Goal: Navigation & Orientation: Find specific page/section

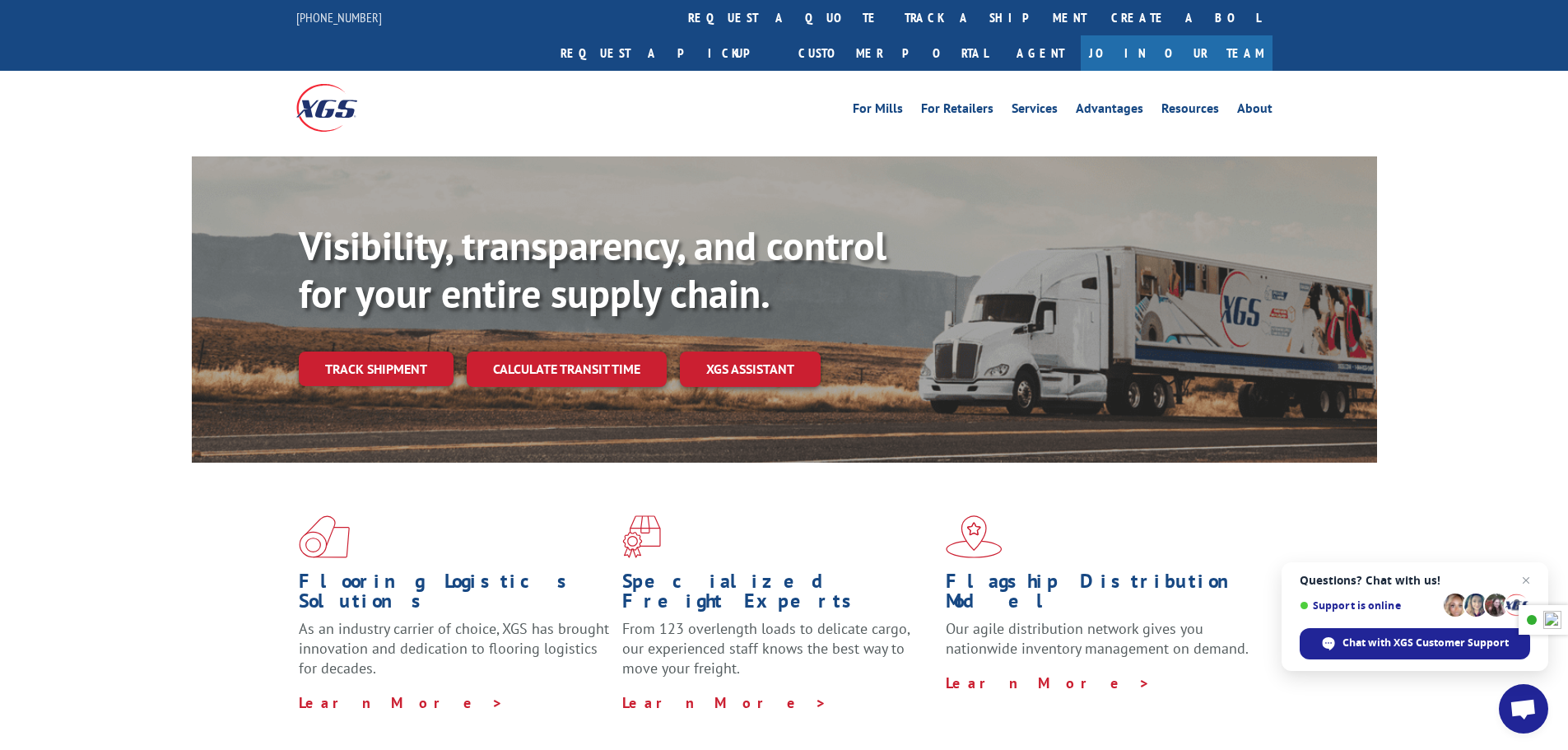
click at [329, 84] on img at bounding box center [327, 107] width 60 height 47
click at [1262, 102] on link "About" at bounding box center [1254, 111] width 35 height 19
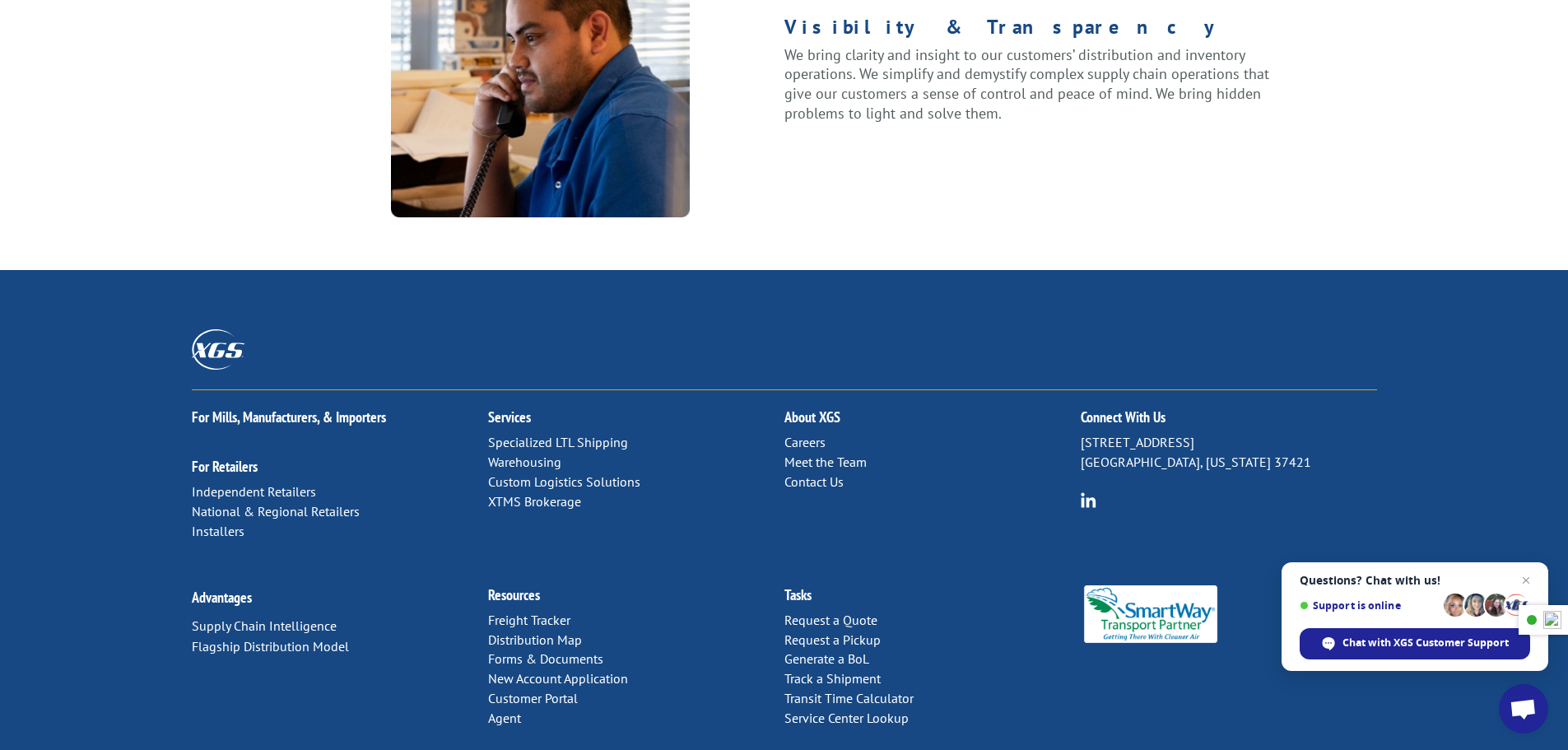
scroll to position [2119, 0]
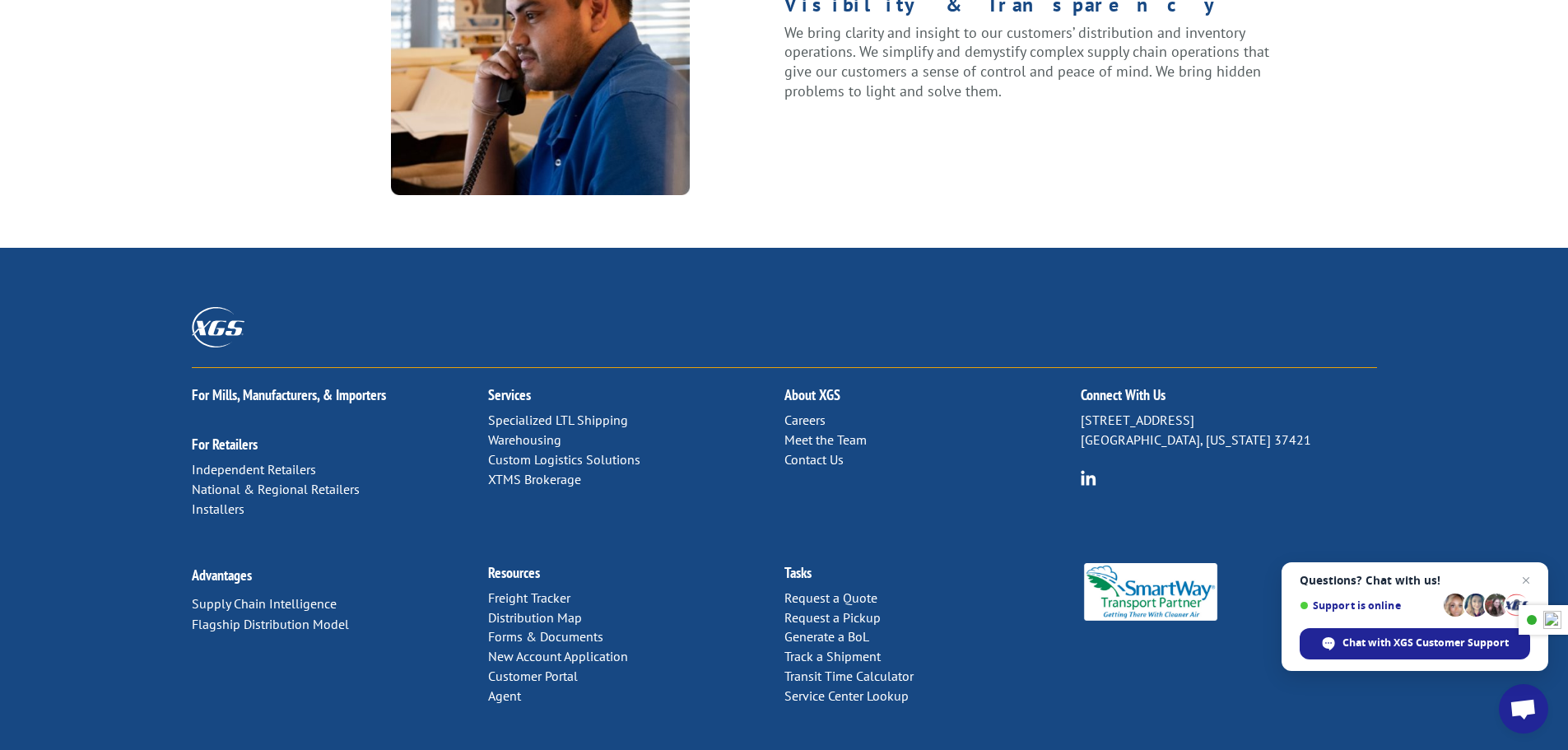
drag, startPoint x: 630, startPoint y: 726, endPoint x: 529, endPoint y: 726, distance: 101.0
copy p "Xpress Global Systems"
